Goal: Complete application form: Complete application form

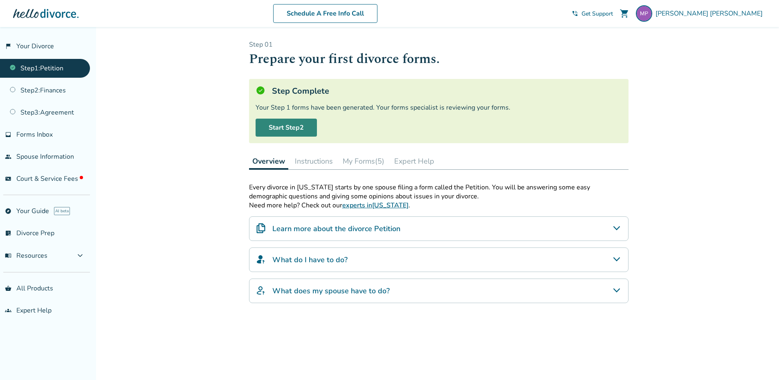
click at [283, 127] on link "Start Step 2" at bounding box center [285, 128] width 61 height 18
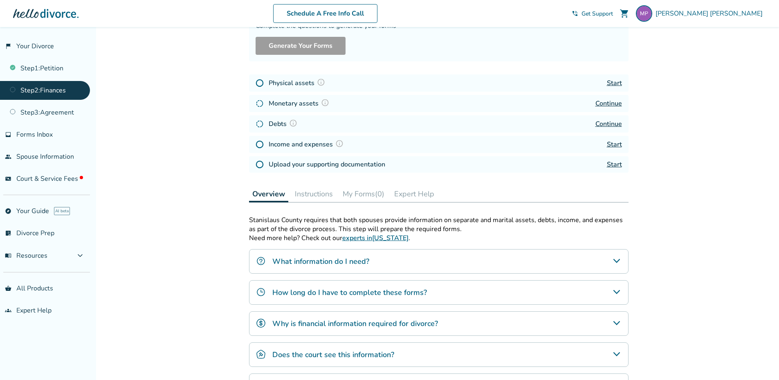
scroll to position [41, 0]
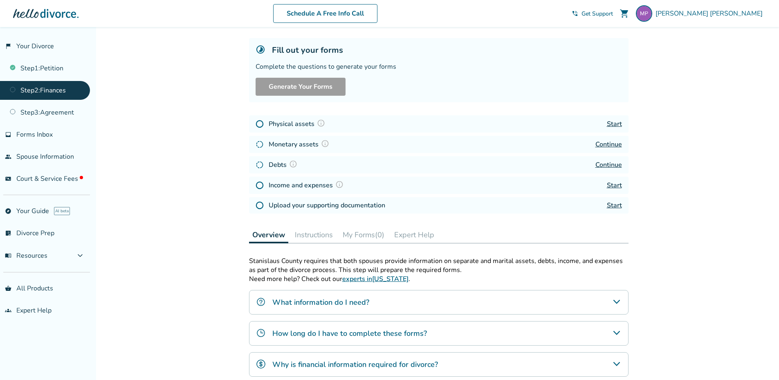
click at [611, 123] on link "Start" at bounding box center [614, 123] width 15 height 9
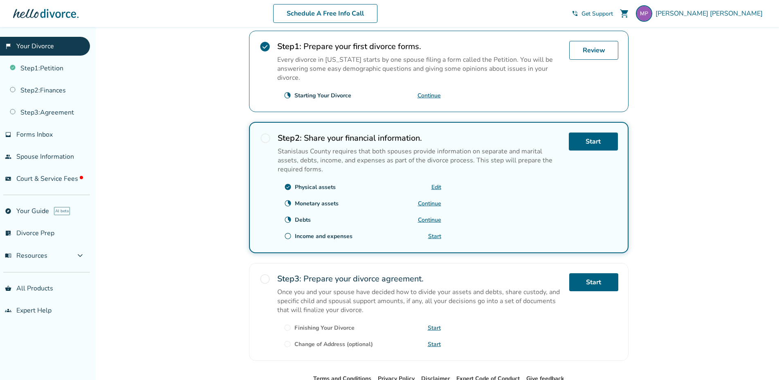
scroll to position [204, 0]
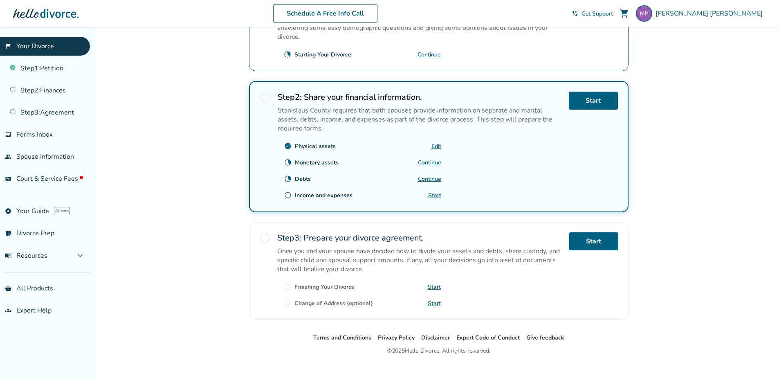
click at [434, 161] on link "Continue" at bounding box center [429, 163] width 23 height 8
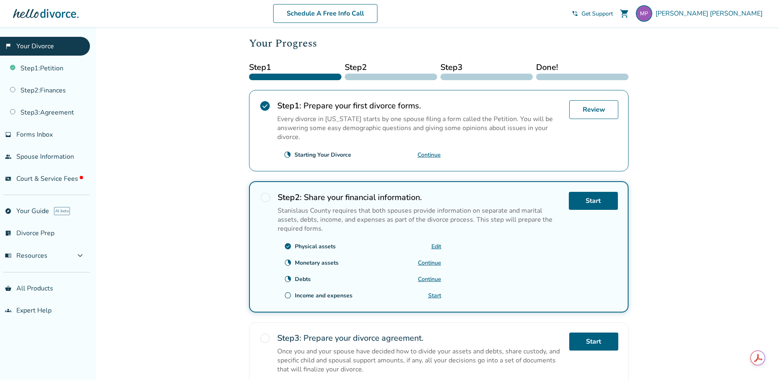
scroll to position [123, 0]
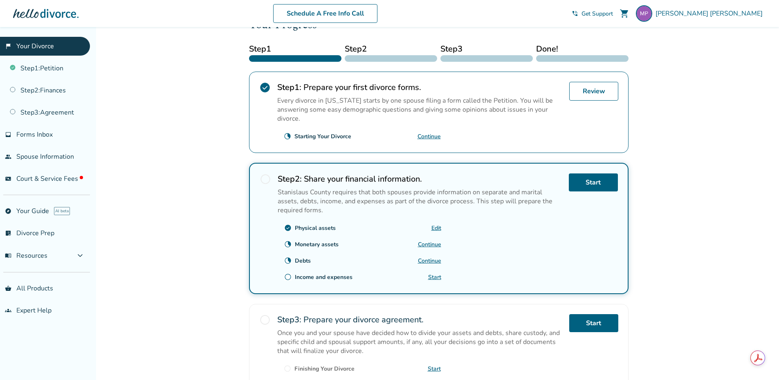
click at [434, 241] on link "Continue" at bounding box center [429, 244] width 23 height 8
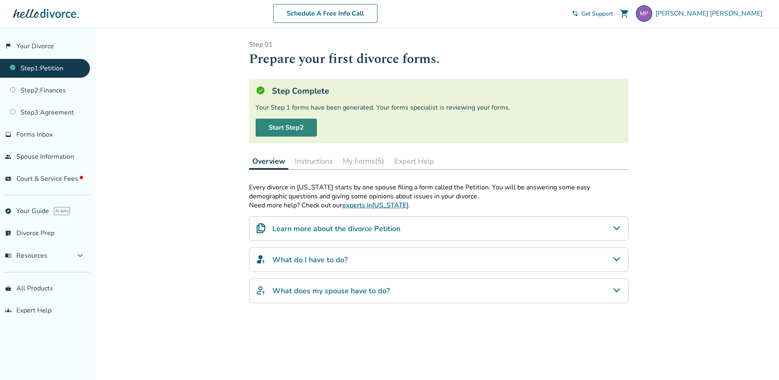
click at [298, 132] on link "Start Step 2" at bounding box center [285, 128] width 61 height 18
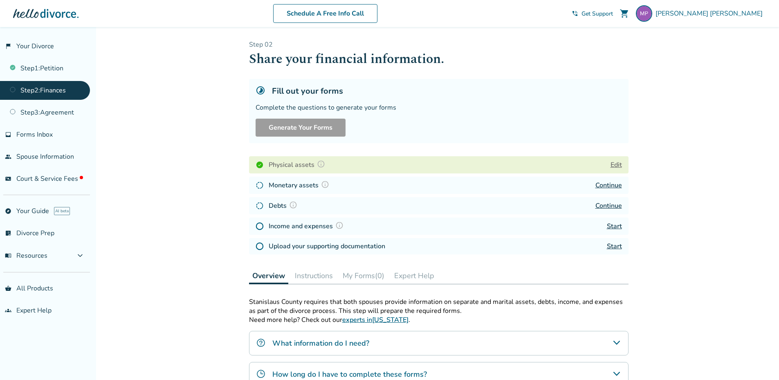
click at [614, 225] on link "Start" at bounding box center [614, 226] width 15 height 9
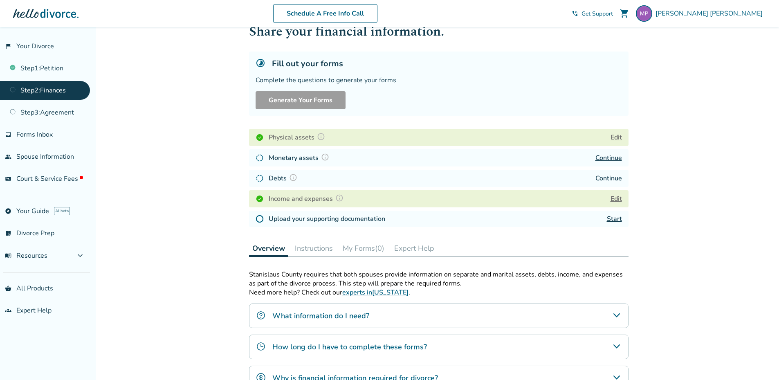
scroll to position [41, 0]
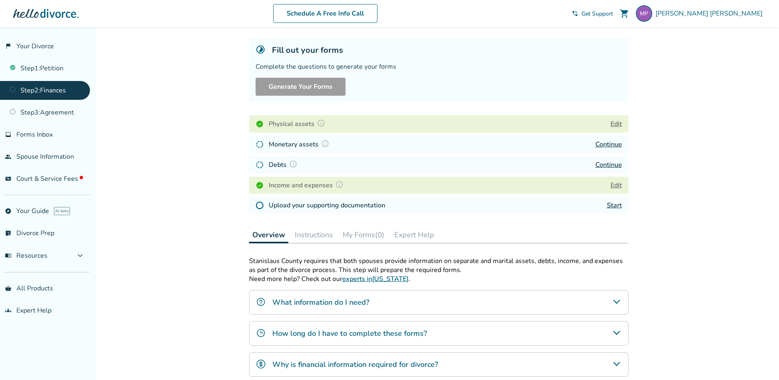
click at [615, 204] on link "Start" at bounding box center [614, 205] width 15 height 9
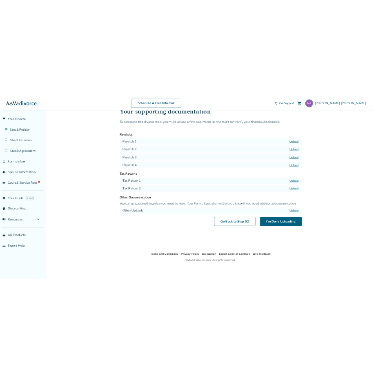
scroll to position [13, 0]
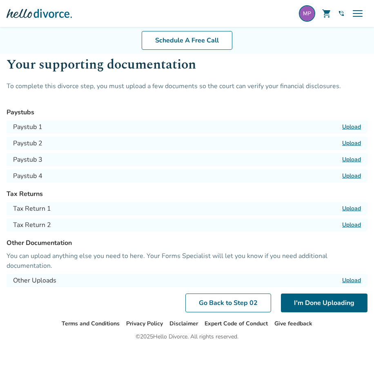
click at [173, 108] on h3 "Paystubs" at bounding box center [187, 112] width 361 height 10
click at [352, 206] on label "Upload" at bounding box center [352, 209] width 19 height 8
click at [0, 0] on input "Upload" at bounding box center [0, 0] width 0 height 0
click at [351, 126] on label "Upload" at bounding box center [352, 127] width 19 height 8
click at [0, 0] on input "Upload" at bounding box center [0, 0] width 0 height 0
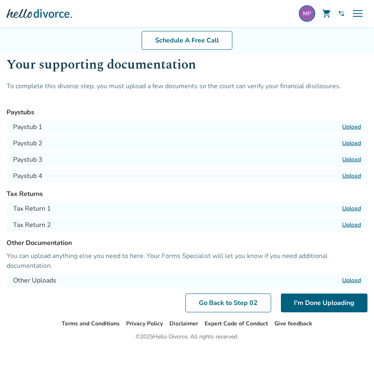
click at [352, 127] on label "Upload" at bounding box center [352, 127] width 19 height 8
click at [0, 0] on input "Upload" at bounding box center [0, 0] width 0 height 0
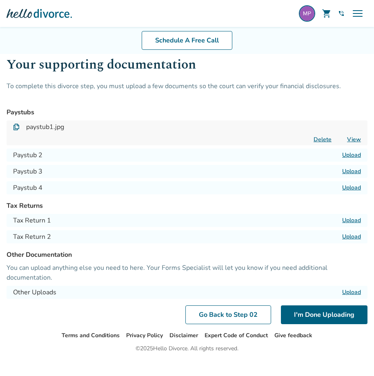
scroll to position [25, 0]
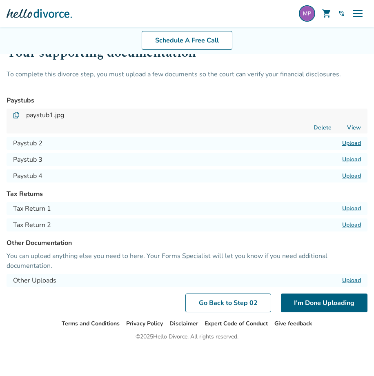
click at [351, 141] on label "Upload" at bounding box center [352, 143] width 19 height 8
click at [0, 0] on input "Upload" at bounding box center [0, 0] width 0 height 0
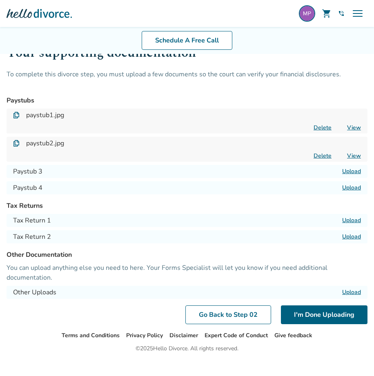
scroll to position [37, 0]
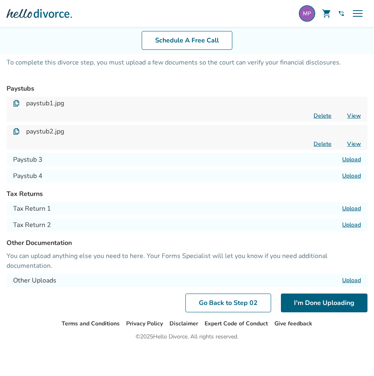
click at [353, 208] on label "Upload" at bounding box center [352, 209] width 19 height 8
click at [0, 0] on input "Upload" at bounding box center [0, 0] width 0 height 0
click at [350, 206] on label "Upload" at bounding box center [352, 209] width 19 height 8
click at [0, 0] on input "Upload" at bounding box center [0, 0] width 0 height 0
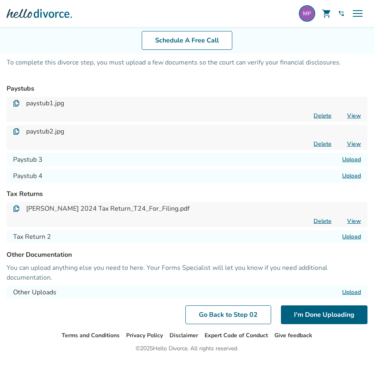
scroll to position [49, 0]
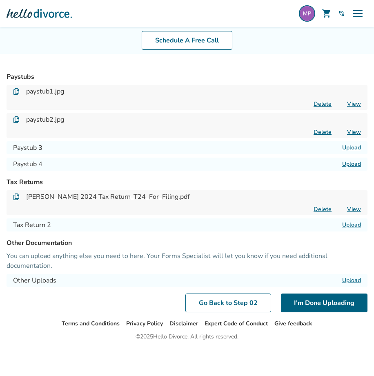
click at [352, 224] on label "Upload" at bounding box center [352, 225] width 19 height 8
click at [0, 0] on input "Upload" at bounding box center [0, 0] width 0 height 0
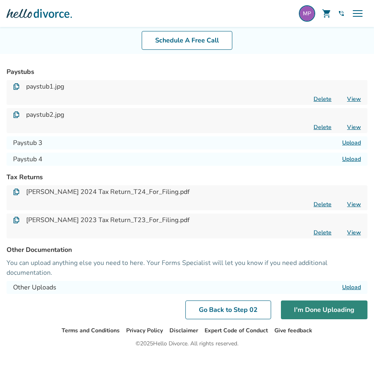
click at [333, 308] on button "I'm Done Uploading" at bounding box center [324, 310] width 87 height 19
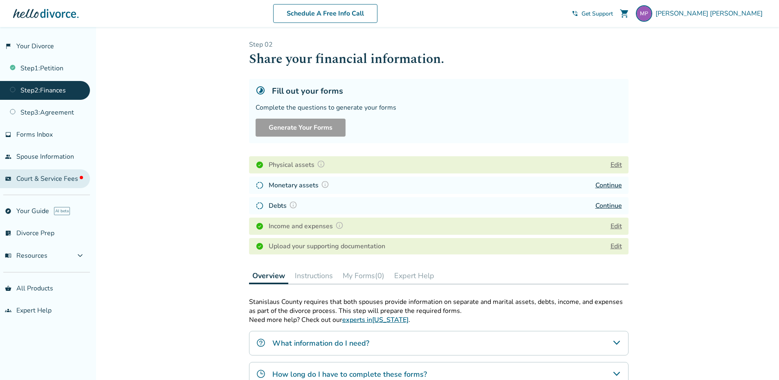
click at [48, 180] on span "Court & Service Fees" at bounding box center [49, 178] width 67 height 9
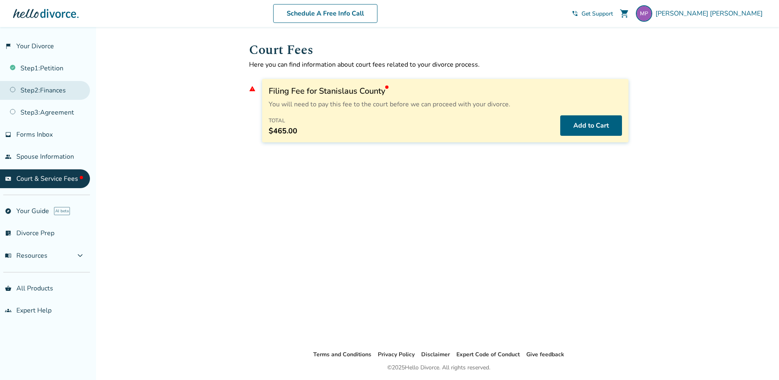
click at [46, 90] on link "Step 2 : Finances" at bounding box center [45, 90] width 90 height 19
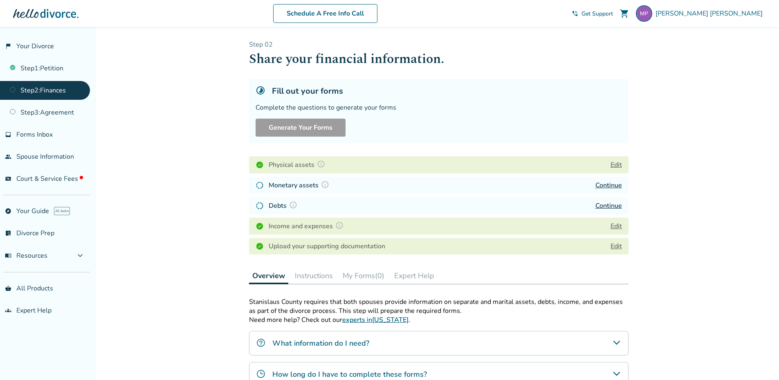
click at [604, 204] on link "Continue" at bounding box center [608, 205] width 27 height 9
